Goal: Find specific page/section: Find specific page/section

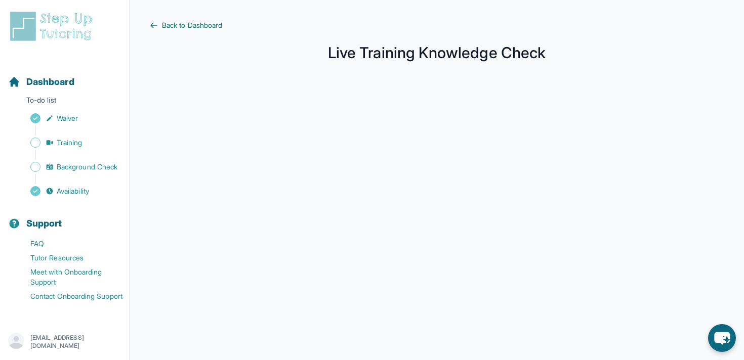
click at [189, 25] on span "Back to Dashboard" at bounding box center [192, 25] width 60 height 10
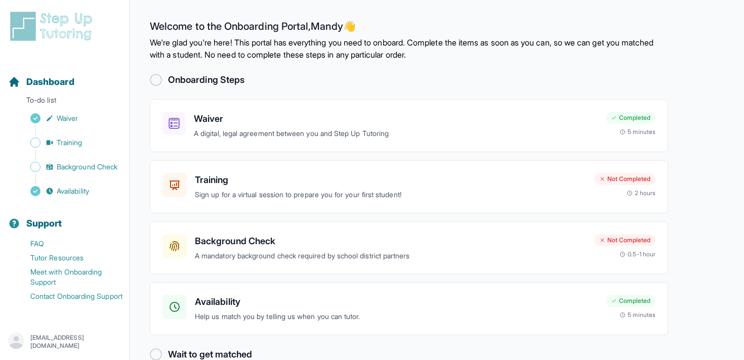
scroll to position [22, 0]
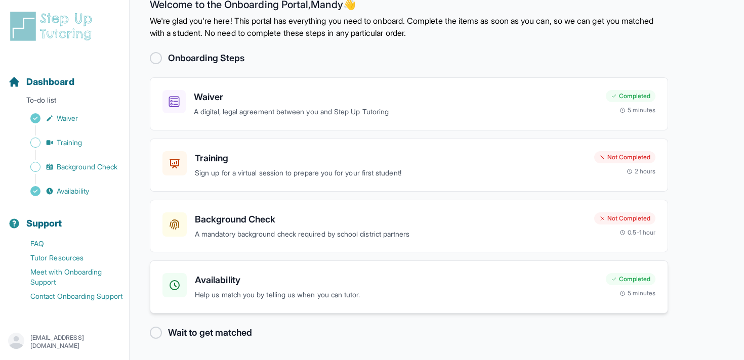
click at [426, 276] on h3 "Availability" at bounding box center [396, 280] width 403 height 14
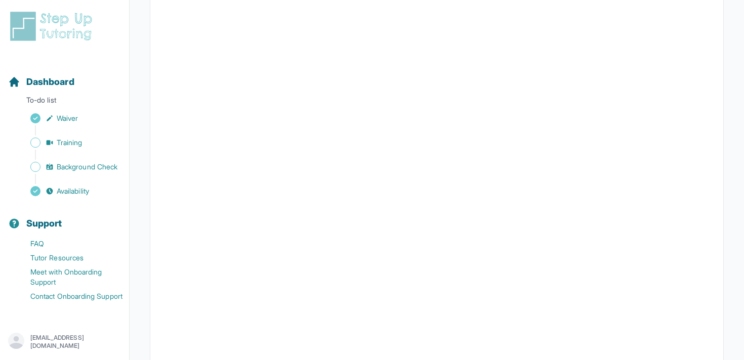
scroll to position [143, 0]
click at [78, 165] on span "Background Check" at bounding box center [87, 167] width 61 height 10
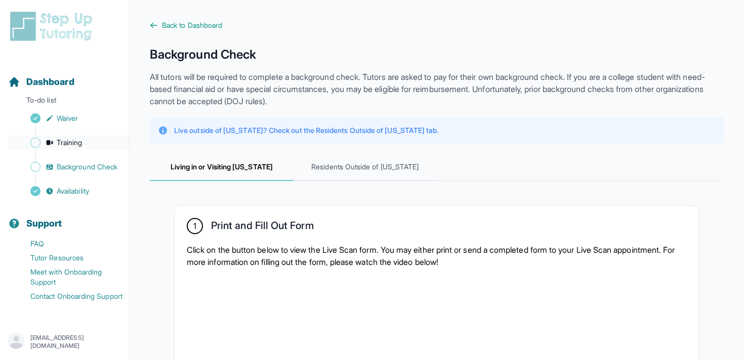
click at [86, 143] on link "Training" at bounding box center [68, 143] width 121 height 14
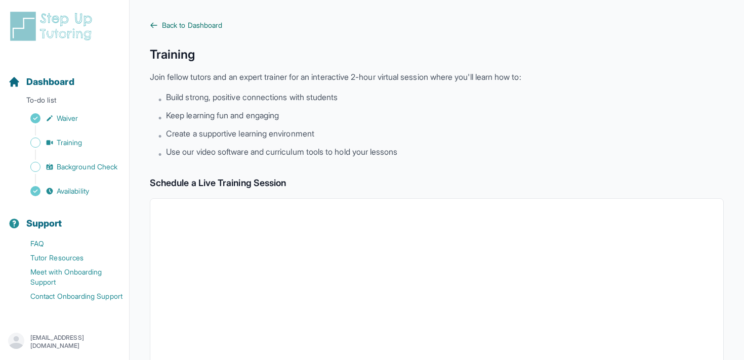
click at [186, 28] on span "Back to Dashboard" at bounding box center [192, 25] width 60 height 10
